Goal: Check status

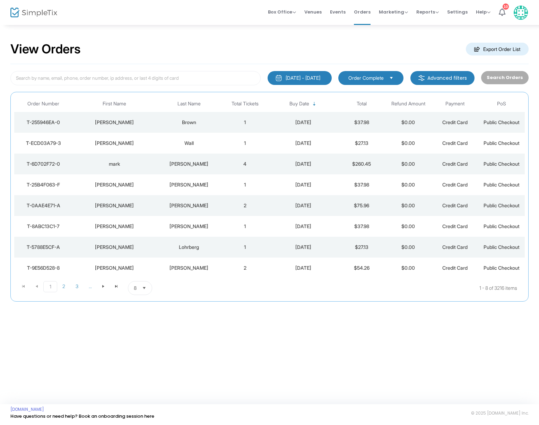
click at [175, 120] on div "Brown" at bounding box center [189, 122] width 62 height 7
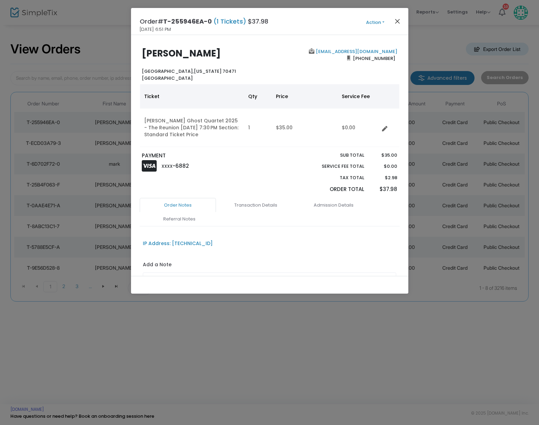
click at [395, 20] on button "Close" at bounding box center [397, 21] width 9 height 9
